Goal: Task Accomplishment & Management: Complete application form

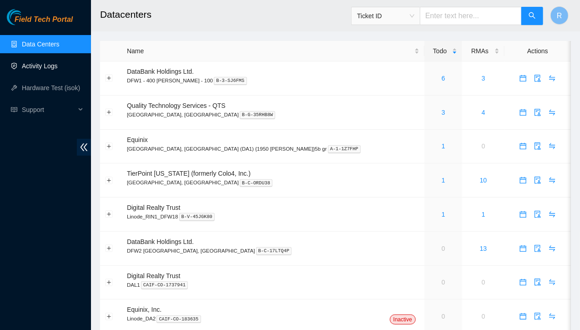
click at [41, 68] on link "Activity Logs" at bounding box center [40, 65] width 36 height 7
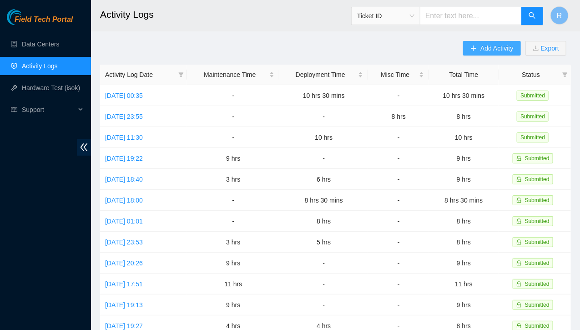
click at [477, 53] on button "Add Activity" at bounding box center [491, 48] width 57 height 15
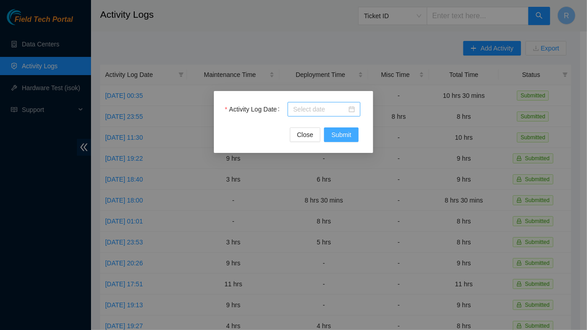
drag, startPoint x: 344, startPoint y: 136, endPoint x: 353, endPoint y: 108, distance: 28.9
click at [353, 108] on form "Activity Log Date Close Submit" at bounding box center [293, 122] width 137 height 40
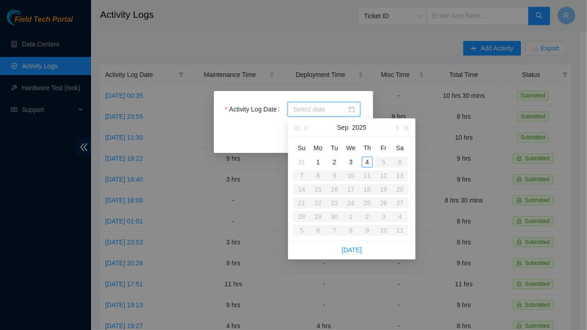
click at [353, 108] on div at bounding box center [324, 109] width 62 height 10
type input "[DATE]"
click at [367, 159] on div "4" at bounding box center [367, 162] width 11 height 11
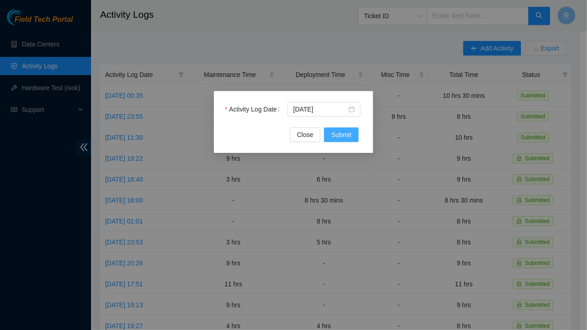
click at [340, 136] on span "Submit" at bounding box center [341, 135] width 20 height 10
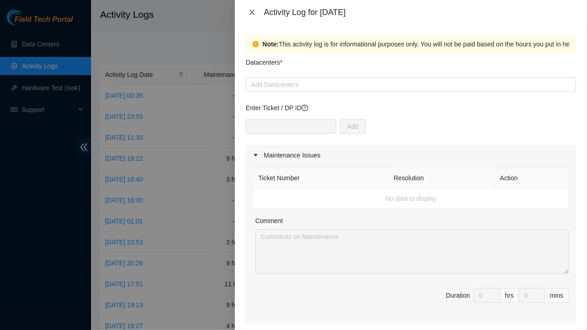
click at [255, 11] on icon "close" at bounding box center [251, 12] width 7 height 7
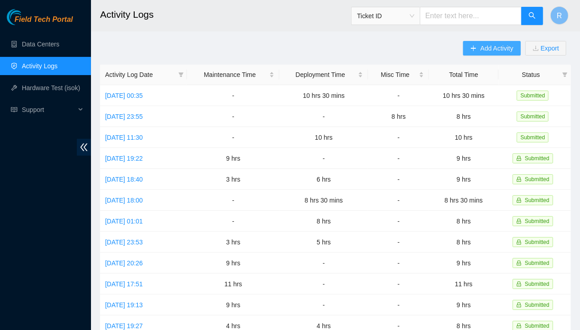
click at [499, 50] on span "Add Activity" at bounding box center [496, 48] width 33 height 10
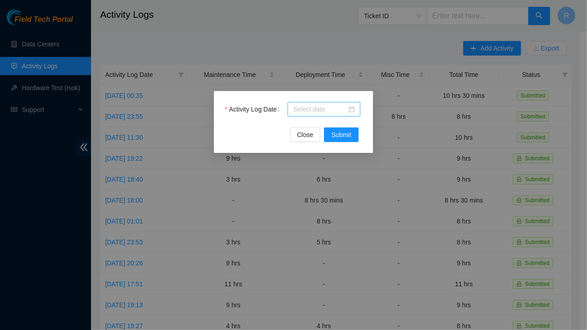
click at [355, 108] on div at bounding box center [324, 109] width 73 height 15
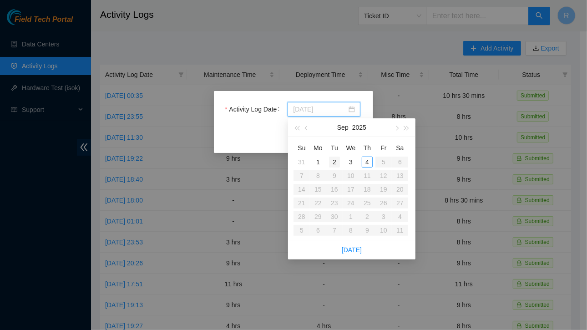
type input "[DATE]"
click at [332, 161] on div "2" at bounding box center [334, 162] width 11 height 11
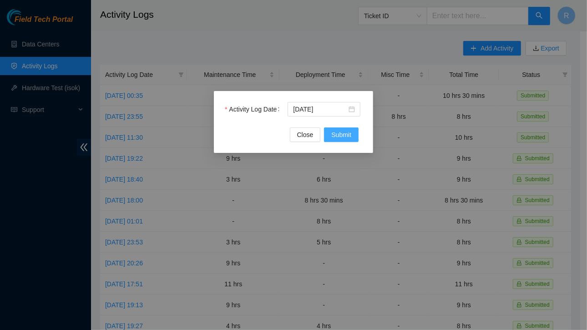
click at [339, 136] on span "Submit" at bounding box center [341, 135] width 20 height 10
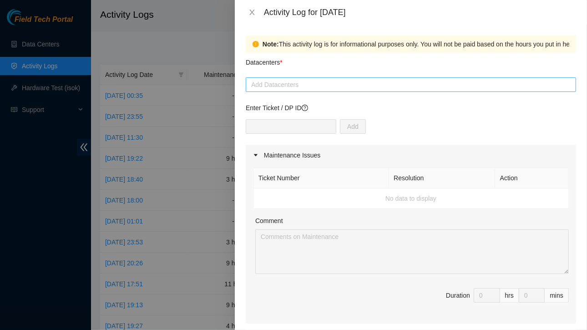
click at [314, 87] on div at bounding box center [411, 84] width 326 height 11
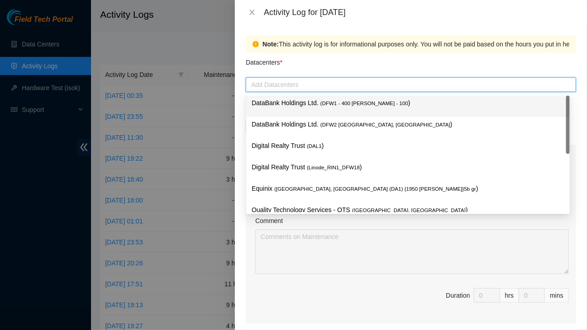
type input "r"
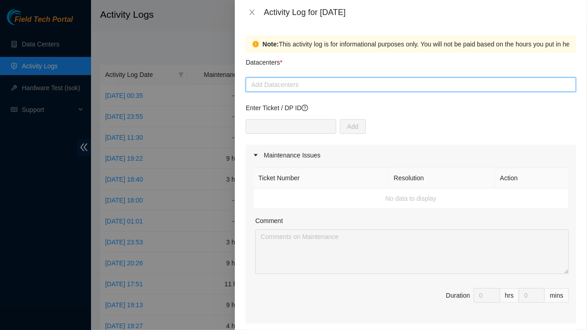
click at [314, 87] on div at bounding box center [411, 84] width 326 height 11
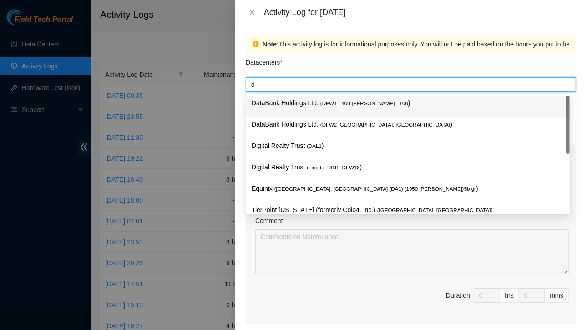
type input "da"
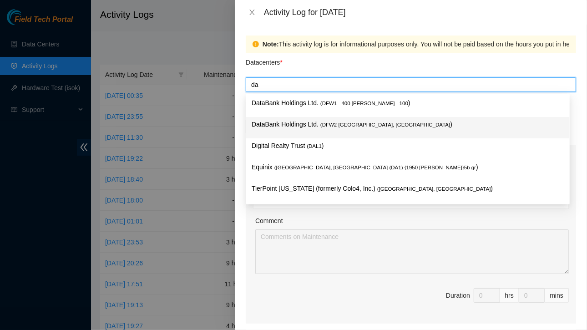
click at [288, 122] on p "DataBank Holdings Ltd. ( DFW2 [GEOGRAPHIC_DATA], [GEOGRAPHIC_DATA] )" at bounding box center [408, 124] width 313 height 10
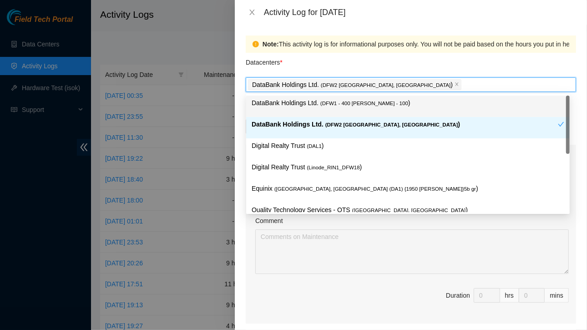
click at [380, 60] on div "Datacenters *" at bounding box center [411, 65] width 330 height 25
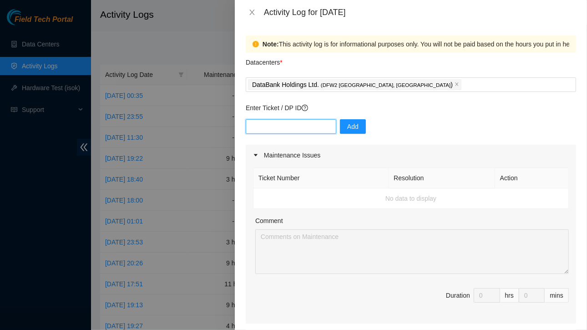
click at [284, 124] on input "text" at bounding box center [291, 126] width 91 height 15
paste input "DP83579"
type input "DP83579"
click at [347, 127] on span "Add" at bounding box center [352, 126] width 11 height 10
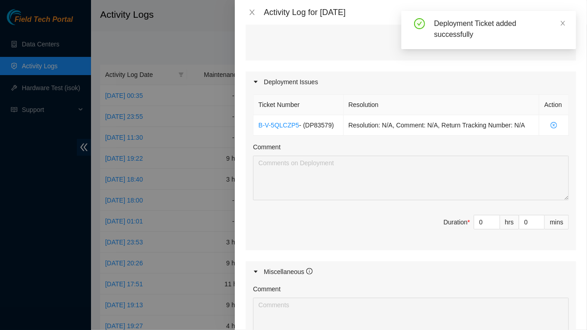
scroll to position [263, 0]
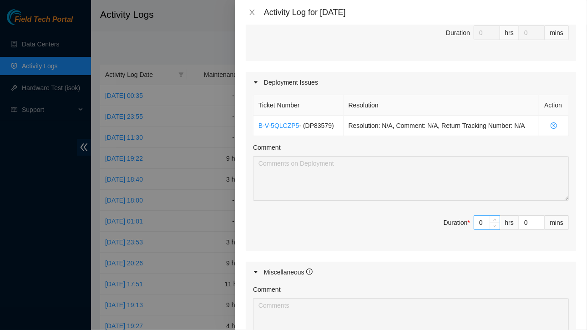
click at [482, 223] on input "0" at bounding box center [486, 223] width 25 height 14
type input "7"
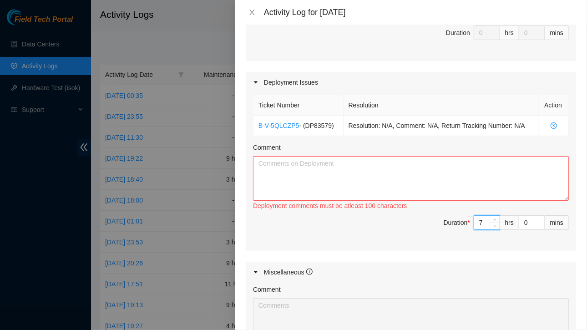
type input "7"
click at [366, 184] on textarea "Comment" at bounding box center [411, 178] width 316 height 45
click at [251, 10] on icon "close" at bounding box center [251, 12] width 7 height 7
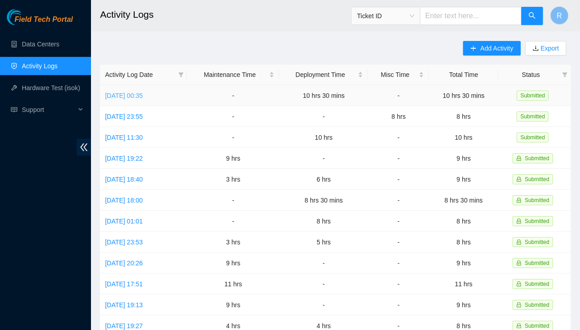
click at [143, 93] on link "[DATE] 00:35" at bounding box center [124, 95] width 38 height 7
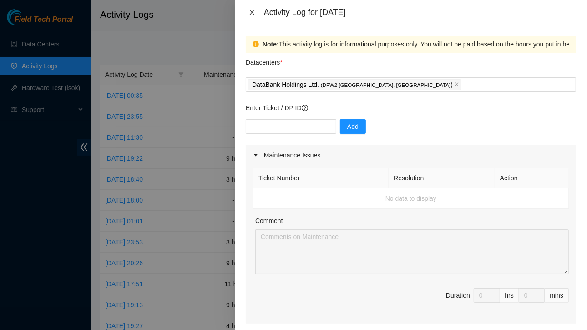
click at [249, 11] on icon "close" at bounding box center [251, 12] width 7 height 7
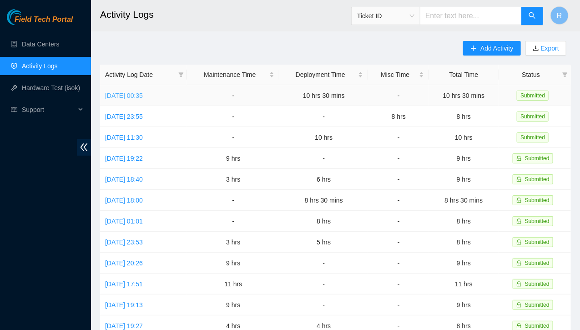
click at [143, 95] on link "[DATE] 00:35" at bounding box center [124, 95] width 38 height 7
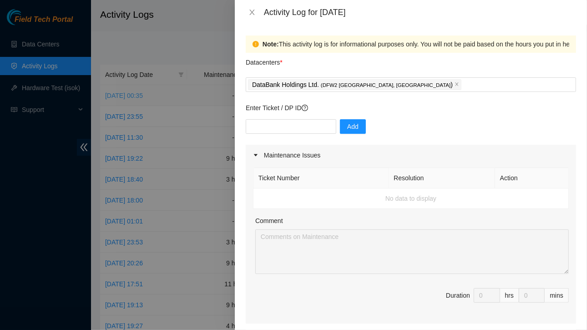
click at [163, 95] on div at bounding box center [293, 165] width 587 height 330
click at [216, 17] on div at bounding box center [293, 165] width 587 height 330
click at [252, 13] on icon "close" at bounding box center [251, 12] width 5 height 5
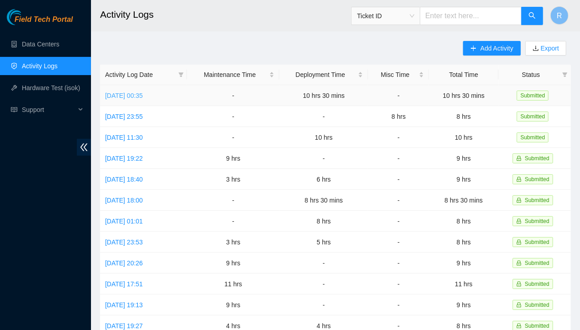
click at [143, 95] on link "[DATE] 00:35" at bounding box center [124, 95] width 38 height 7
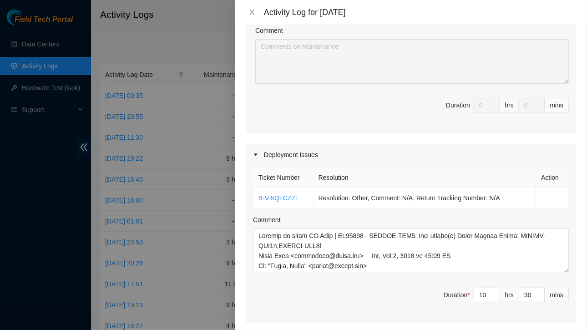
scroll to position [191, 0]
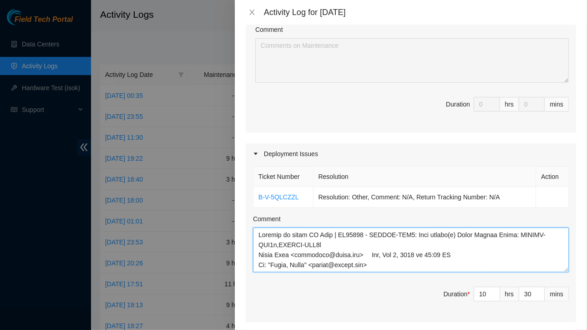
click at [320, 243] on textarea "Comment" at bounding box center [411, 249] width 316 height 45
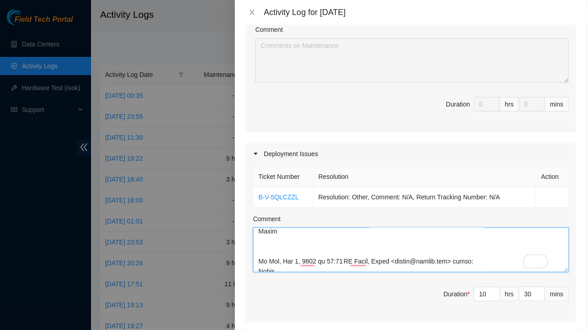
scroll to position [0, 0]
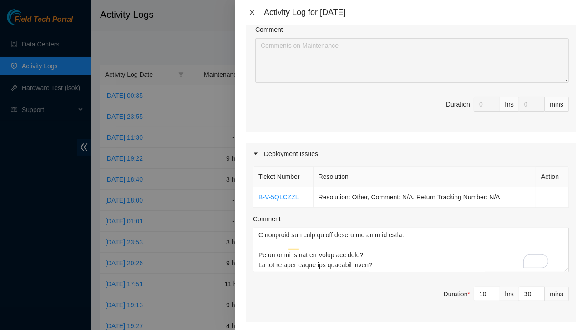
click at [253, 12] on icon "close" at bounding box center [251, 12] width 7 height 7
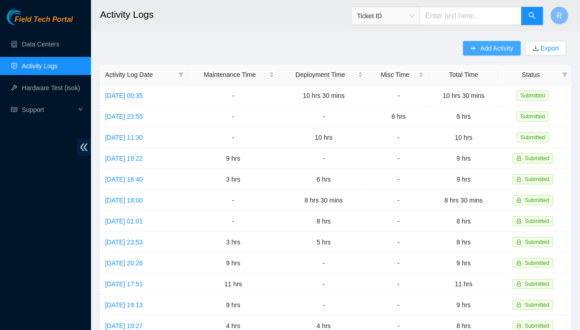
click at [490, 50] on span "Add Activity" at bounding box center [496, 48] width 33 height 10
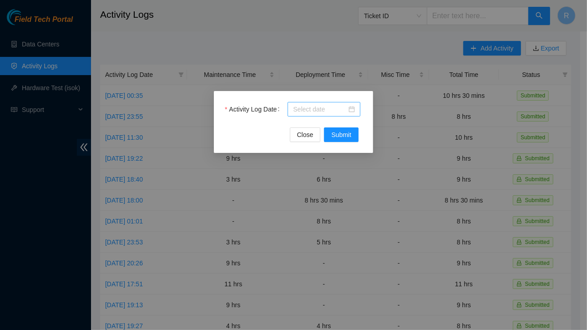
click at [354, 109] on div at bounding box center [324, 109] width 62 height 10
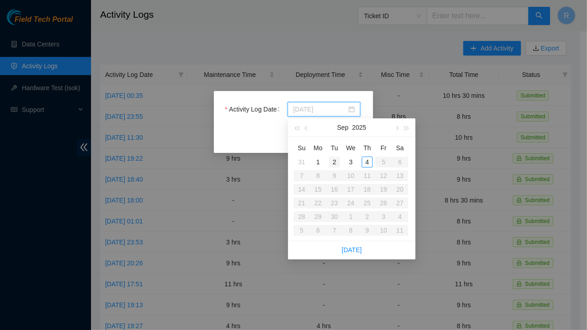
type input "[DATE]"
click at [334, 162] on div "2" at bounding box center [334, 162] width 11 height 11
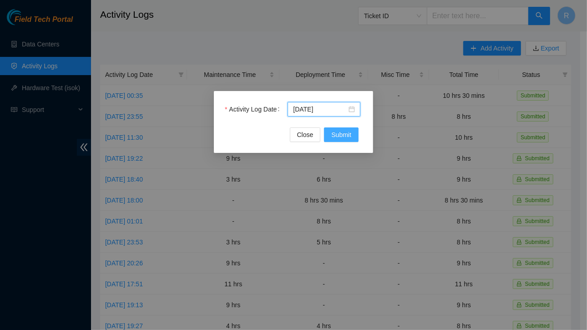
click at [341, 136] on span "Submit" at bounding box center [341, 135] width 20 height 10
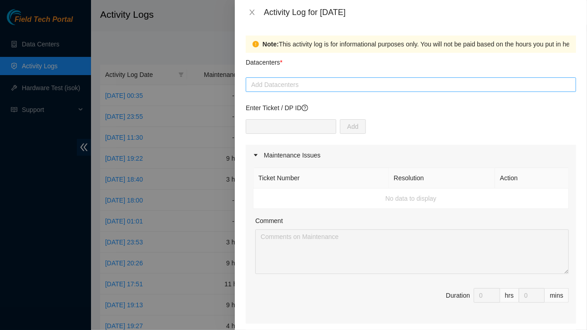
click at [321, 86] on div at bounding box center [411, 84] width 326 height 11
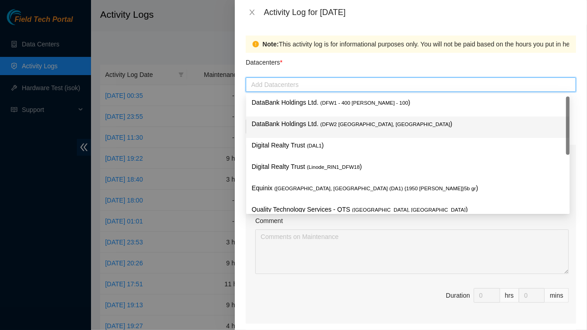
click at [316, 124] on p "DataBank Holdings Ltd. ( DFW2 [GEOGRAPHIC_DATA], [GEOGRAPHIC_DATA] )" at bounding box center [408, 124] width 313 height 10
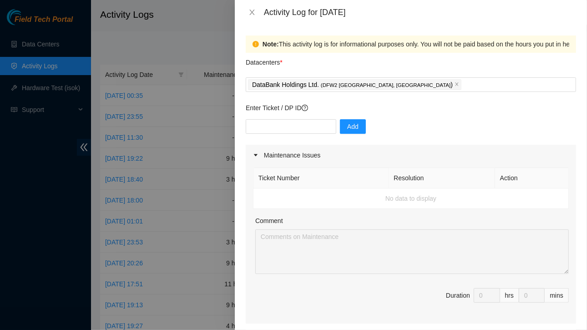
click at [361, 71] on div "Datacenters *" at bounding box center [411, 65] width 330 height 25
click at [295, 124] on input "text" at bounding box center [291, 126] width 91 height 15
type input "DP83579"
click at [347, 130] on span "Add" at bounding box center [352, 126] width 11 height 10
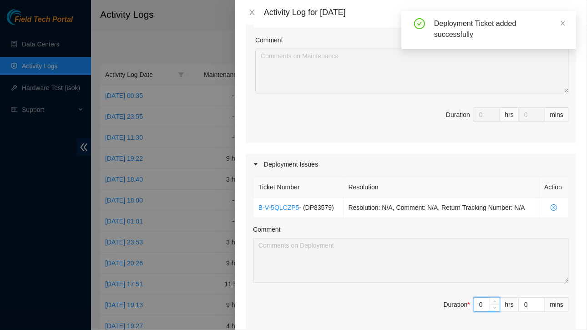
click at [482, 301] on input "0" at bounding box center [486, 305] width 25 height 14
type input "1"
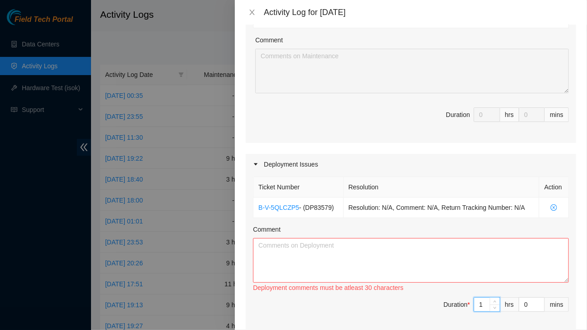
type input "10"
click at [524, 303] on input "0" at bounding box center [531, 305] width 25 height 14
type input "3"
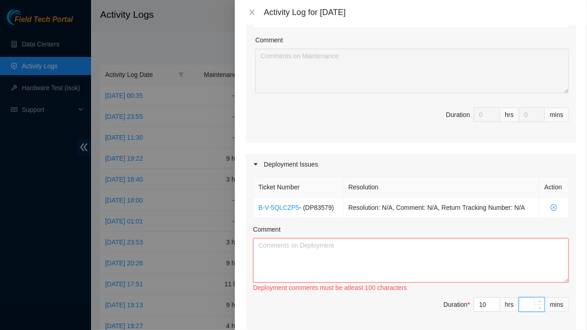
type input "3"
type input "30"
click at [478, 267] on textarea "Comment" at bounding box center [411, 260] width 316 height 45
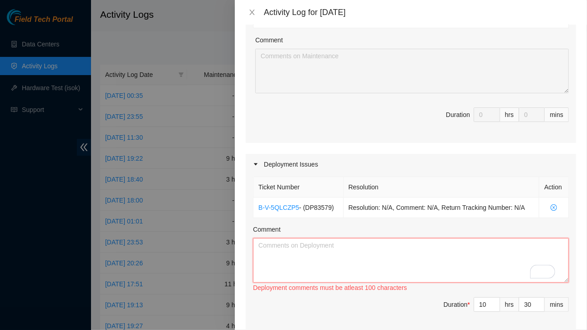
paste textarea "Loremip do sitam CO Adip | EL97946 - SEDDOE-TEM4: Inci utlabo(e) Dolor Magnaa E…"
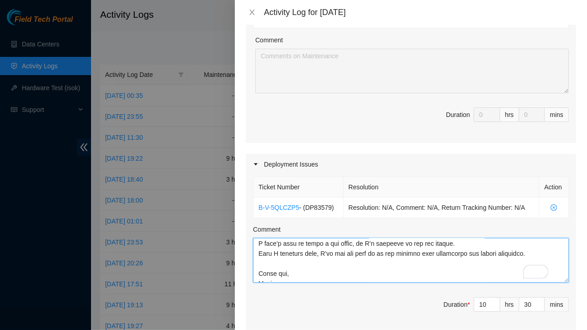
scroll to position [69, 0]
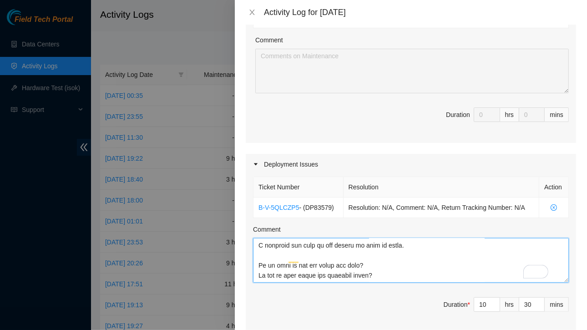
type textarea "Loremip do sitam CO Adip | EL97946 - SEDDOE-TEM4: Inci utlabo(e) Dolor Magnaa E…"
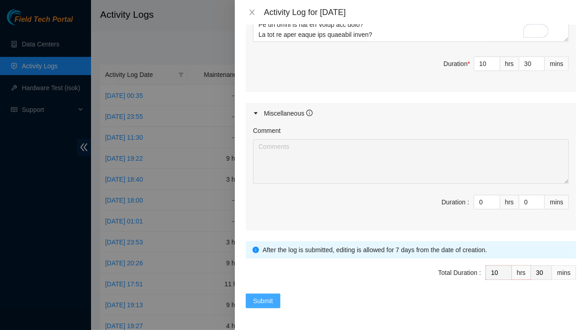
click at [255, 299] on span "Submit" at bounding box center [263, 301] width 20 height 10
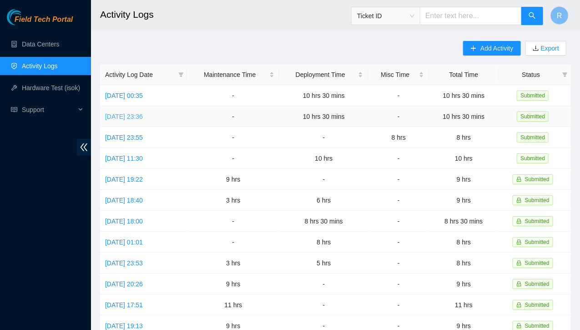
click at [143, 113] on link "[DATE] 23:36" at bounding box center [124, 116] width 38 height 7
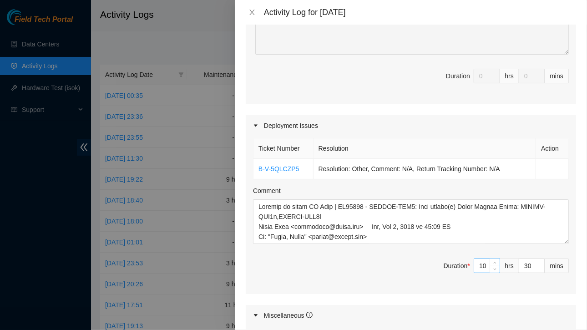
click at [481, 265] on input "10" at bounding box center [486, 266] width 25 height 14
type input "1"
type input "0"
type input "7"
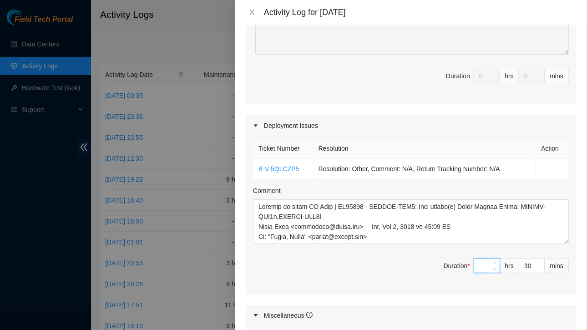
type input "7"
click at [525, 264] on input "30" at bounding box center [531, 266] width 25 height 14
type input "3"
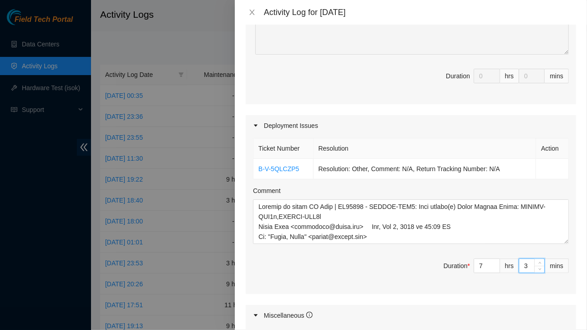
type input "0"
click at [398, 276] on span "Duration * 7 hrs mins" at bounding box center [411, 270] width 316 height 25
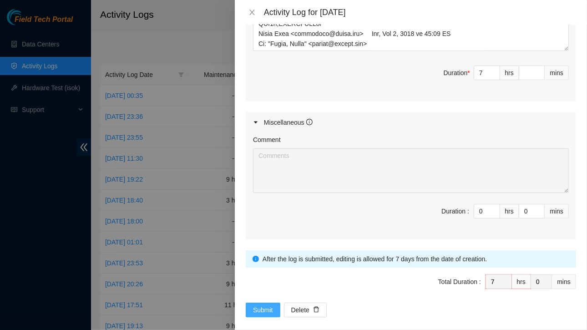
click at [264, 307] on span "Submit" at bounding box center [263, 310] width 20 height 10
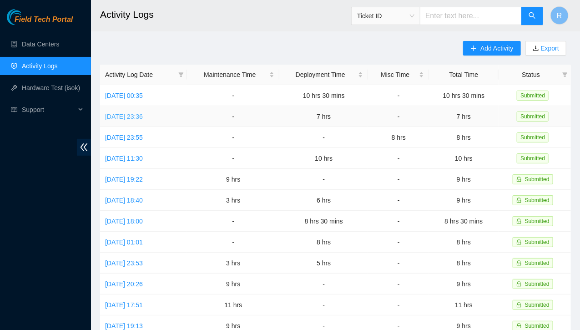
click at [143, 117] on link "[DATE] 23:36" at bounding box center [124, 116] width 38 height 7
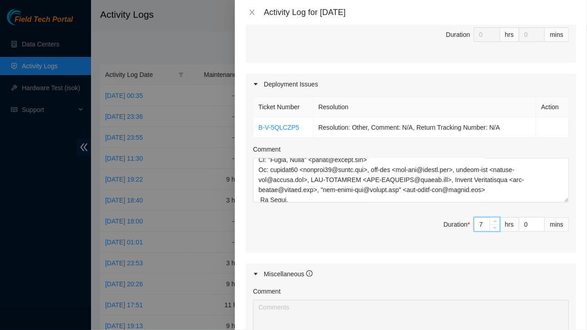
click at [477, 223] on input "7" at bounding box center [486, 224] width 25 height 14
type input "0"
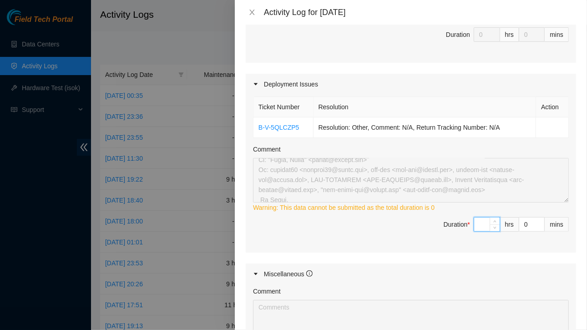
type input "1"
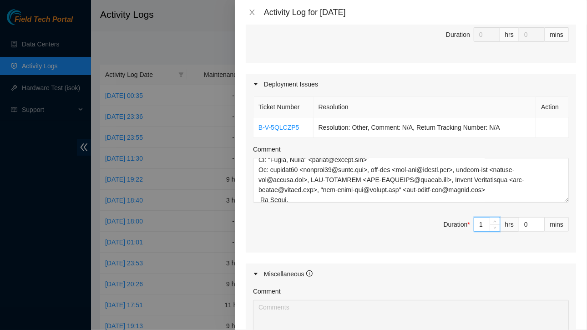
type input "10"
click at [475, 223] on input "10:3" at bounding box center [486, 224] width 25 height 14
type input "1"
type input "0"
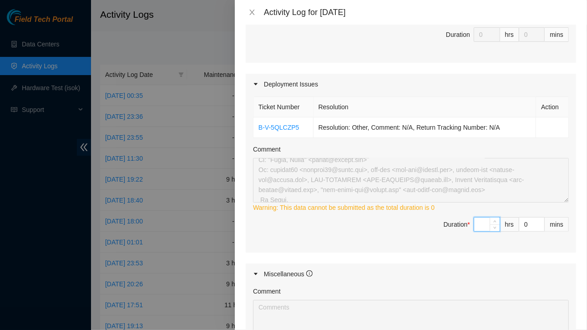
type input "1"
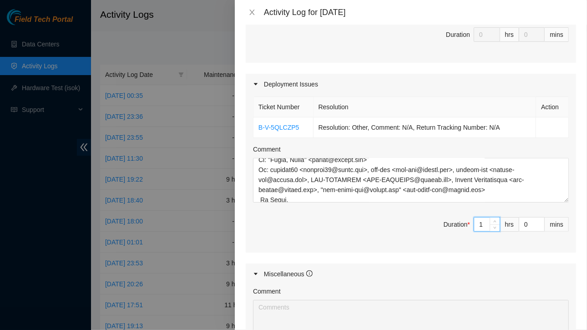
type input "10"
click at [521, 223] on input "0" at bounding box center [531, 224] width 25 height 14
type input "3"
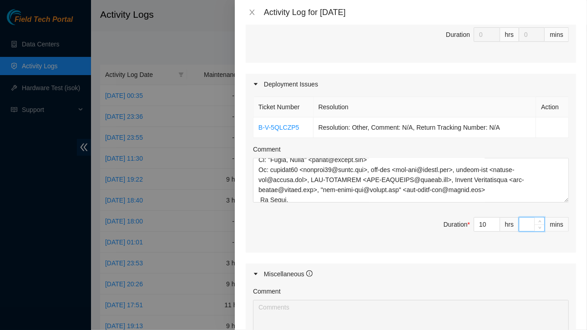
type input "3"
type input "30"
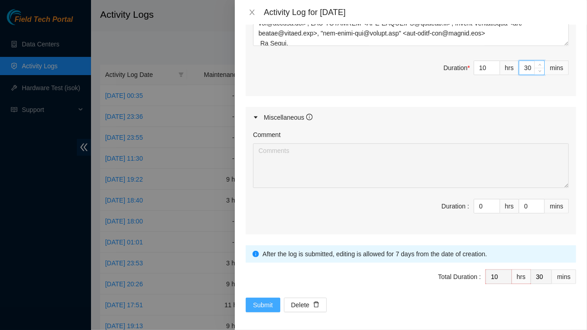
type input "30"
click at [271, 300] on span "Submit" at bounding box center [263, 305] width 20 height 10
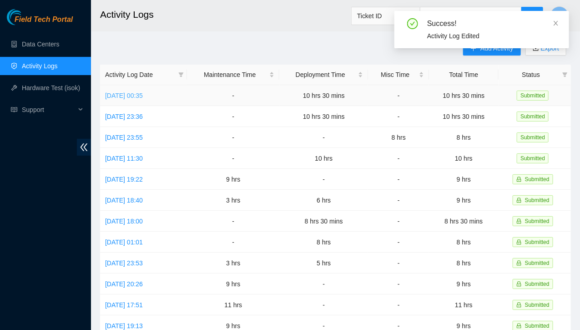
click at [143, 98] on link "[DATE] 00:35" at bounding box center [124, 95] width 38 height 7
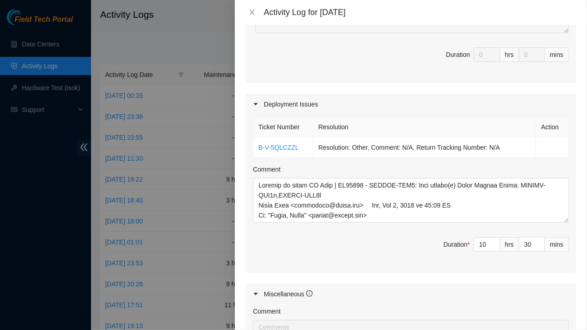
scroll to position [252, 0]
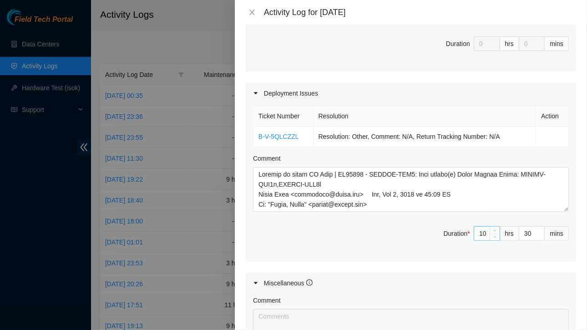
click at [481, 227] on input "10" at bounding box center [486, 234] width 25 height 14
type input "1"
type input "0"
type input "7"
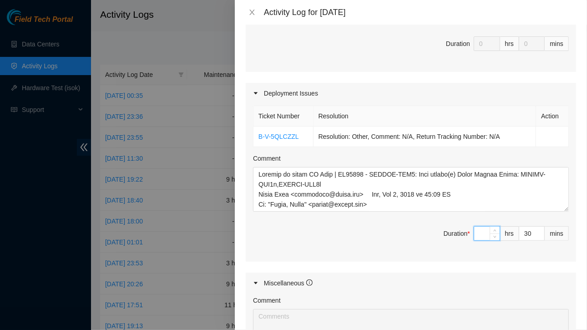
type input "7"
click at [528, 233] on input "30" at bounding box center [531, 234] width 25 height 14
type input "3"
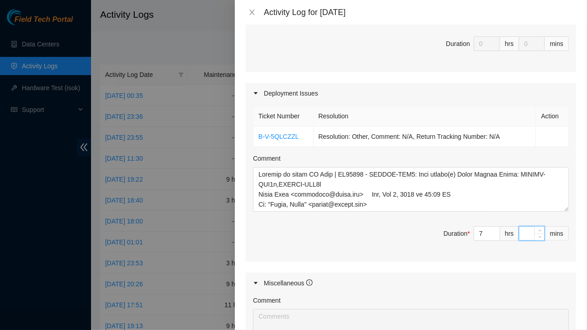
type input "0"
click at [388, 241] on span "Duration * 7 hrs mins" at bounding box center [411, 238] width 316 height 25
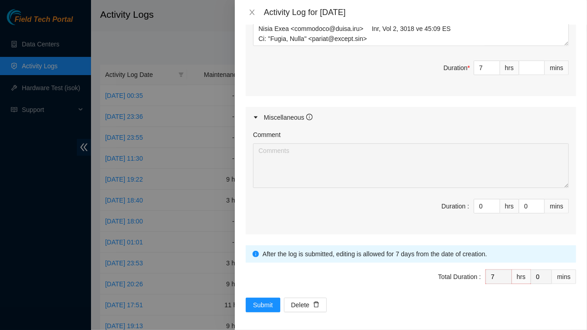
scroll to position [417, 0]
click at [264, 302] on span "Submit" at bounding box center [263, 305] width 20 height 10
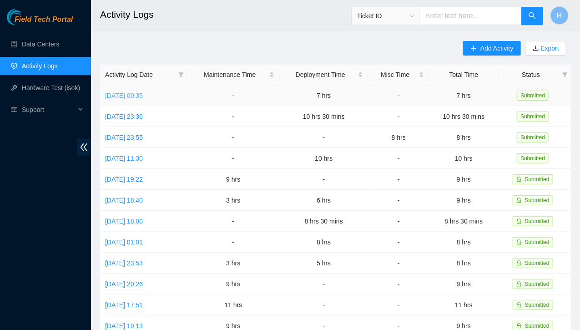
click at [143, 95] on link "[DATE] 00:35" at bounding box center [124, 95] width 38 height 7
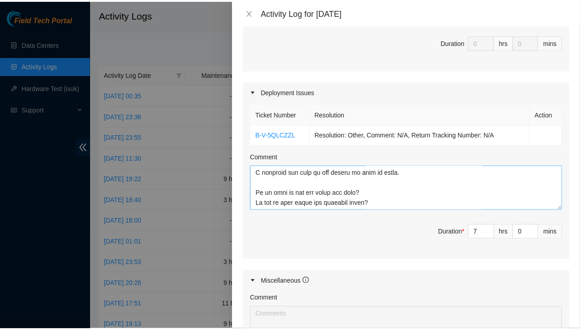
scroll to position [340, 0]
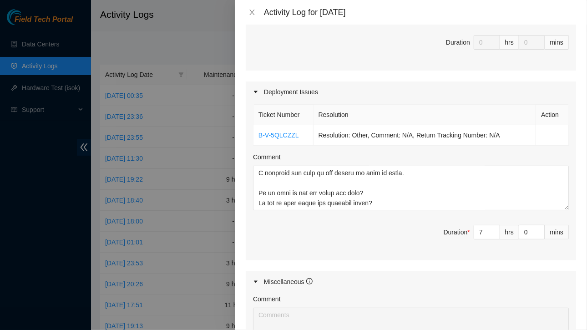
click at [193, 23] on div at bounding box center [293, 165] width 587 height 330
click at [255, 13] on icon "close" at bounding box center [251, 12] width 7 height 7
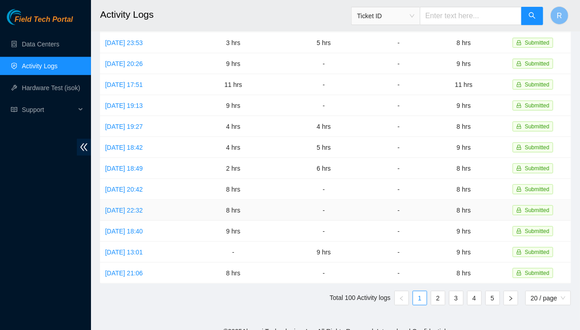
scroll to position [0, 0]
